Goal: Task Accomplishment & Management: Use online tool/utility

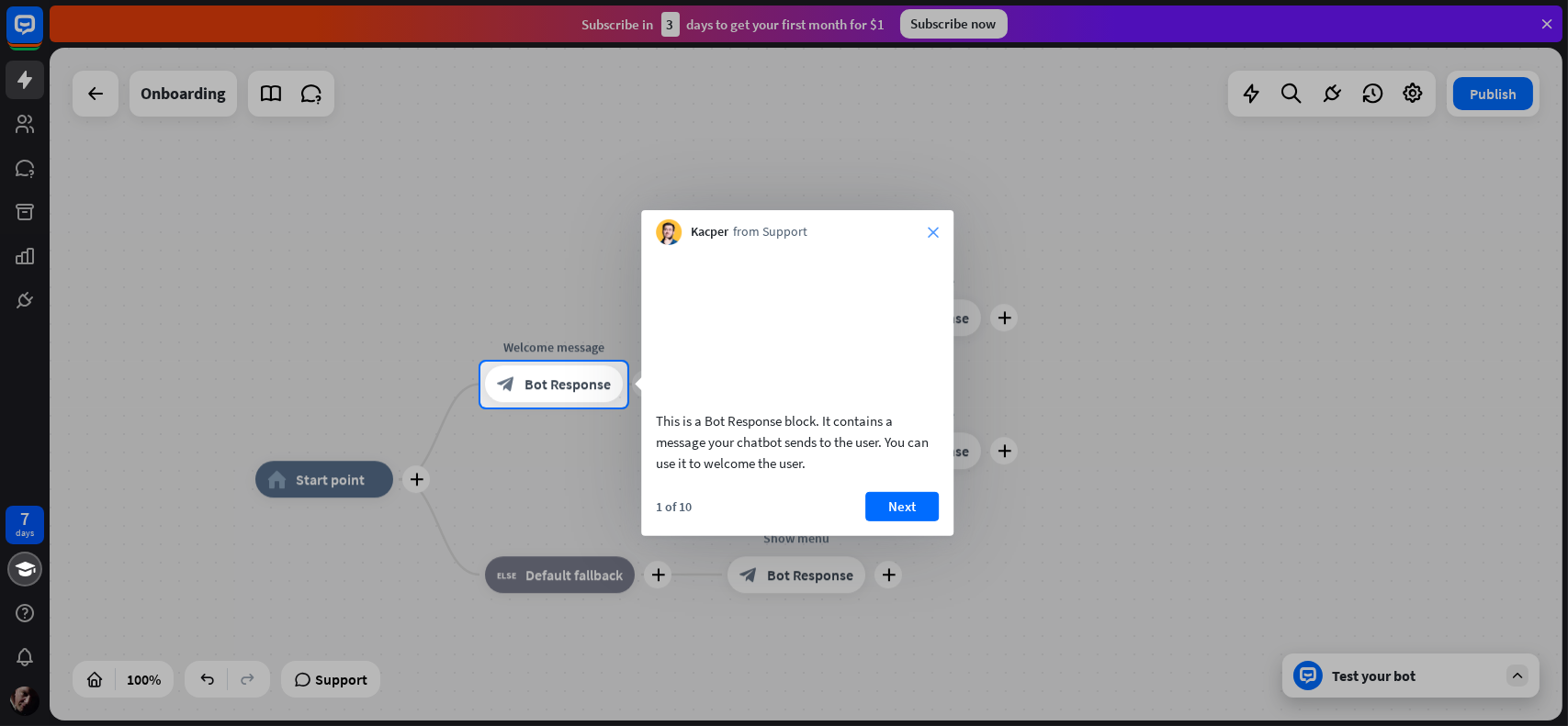
click at [933, 233] on icon "close" at bounding box center [933, 233] width 11 height 11
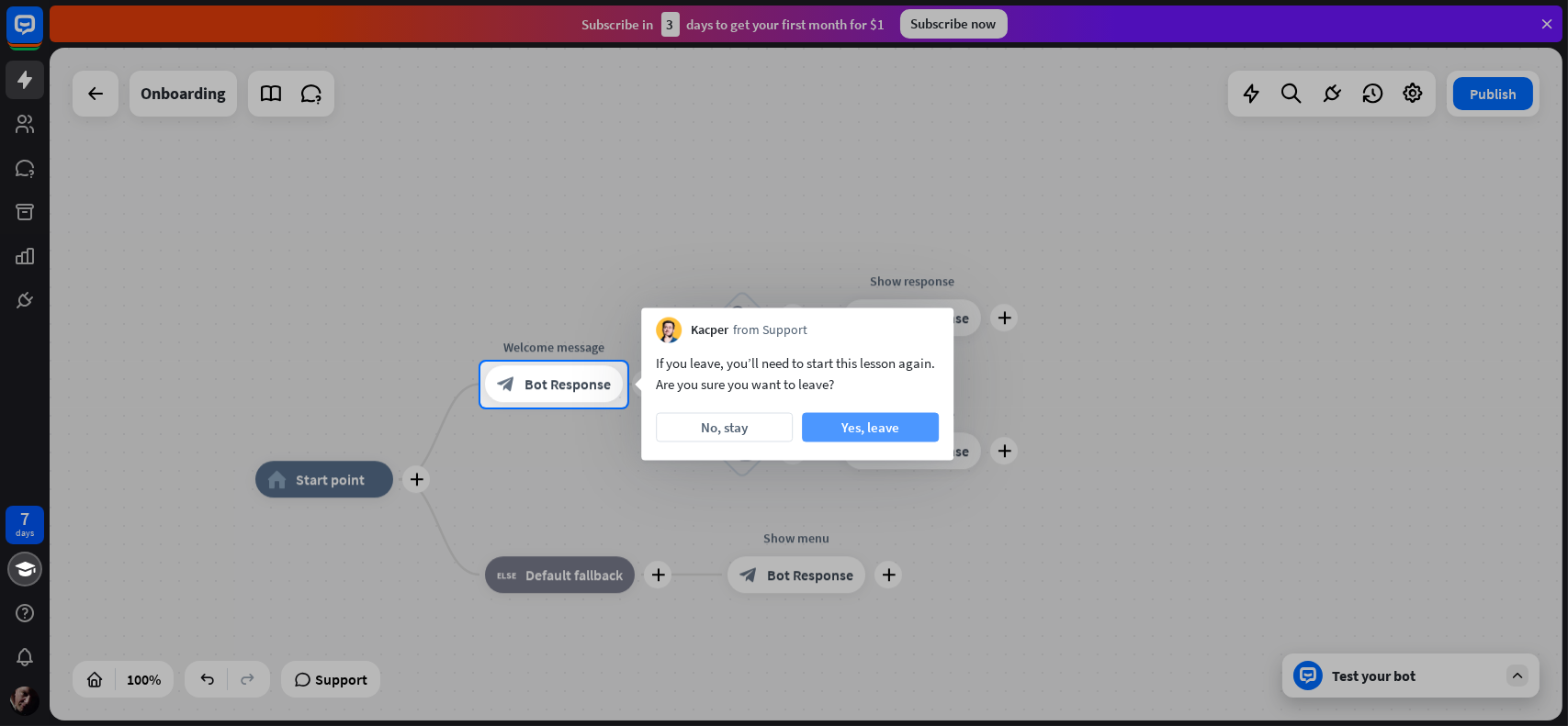
click at [836, 425] on button "Yes, leave" at bounding box center [870, 427] width 137 height 29
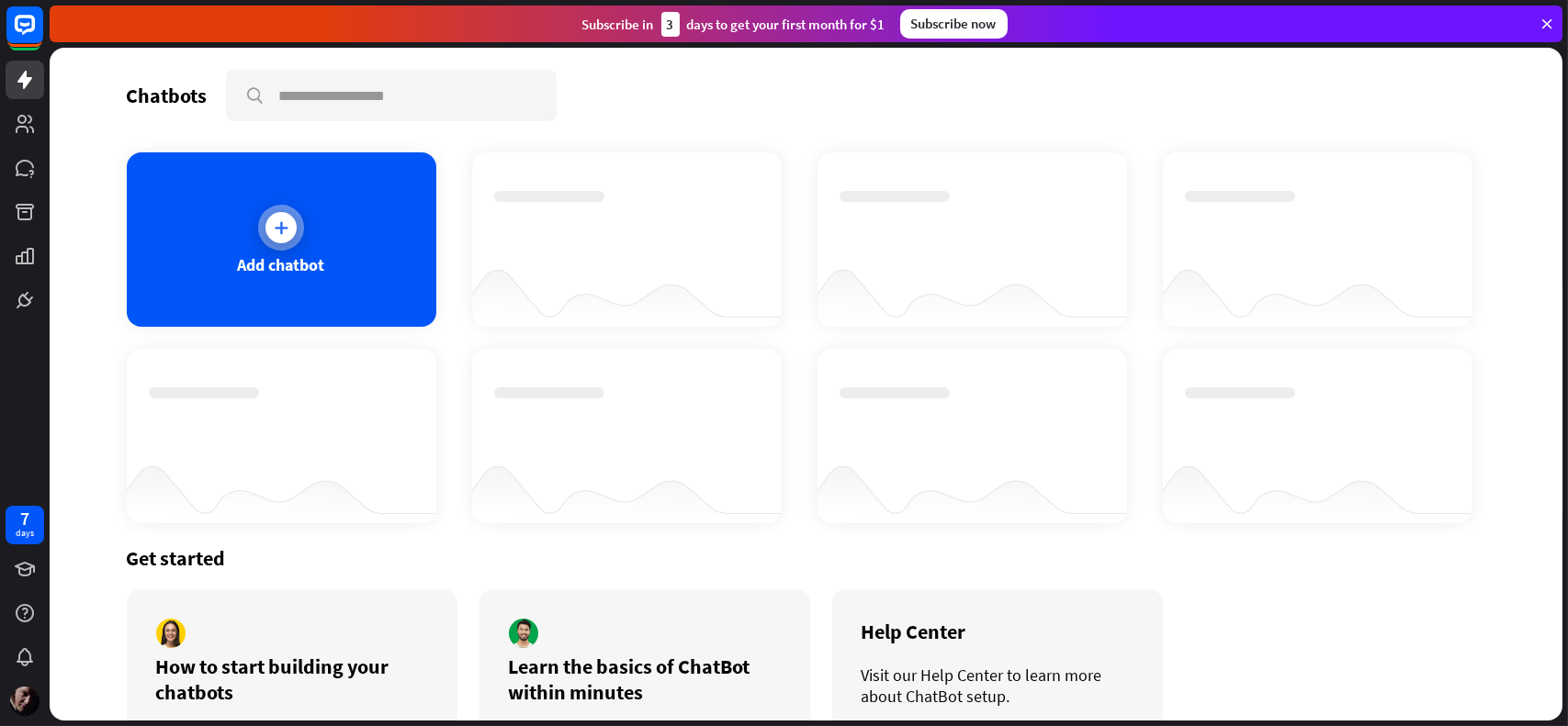
click at [271, 222] on icon at bounding box center [280, 227] width 18 height 18
